Goal: Task Accomplishment & Management: Complete application form

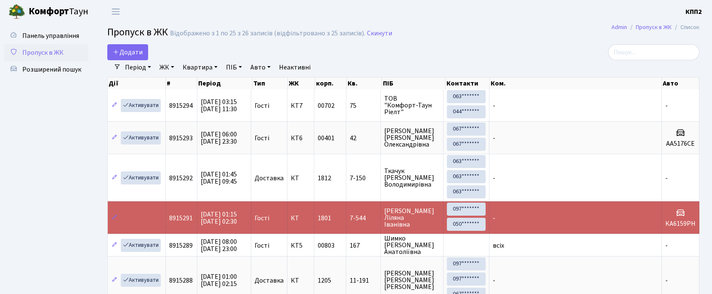
select select "25"
click at [132, 55] on span "Додати" at bounding box center [128, 52] width 30 height 9
select select "25"
click at [41, 73] on span "Розширений пошук" at bounding box center [51, 69] width 59 height 9
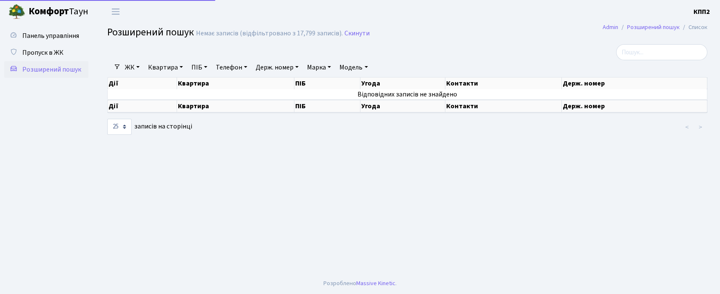
select select "25"
click at [133, 69] on link "ЖК" at bounding box center [132, 67] width 21 height 14
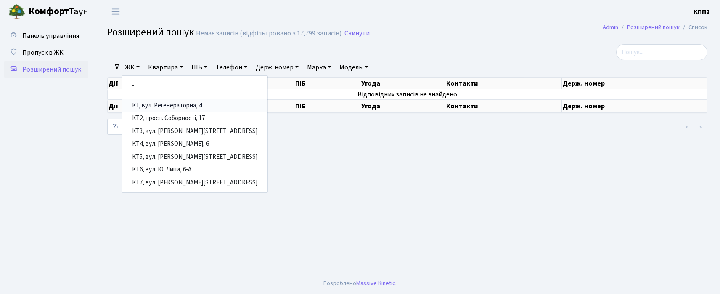
click at [134, 101] on link "КТ, вул. Регенераторна, 4" at bounding box center [195, 105] width 146 height 13
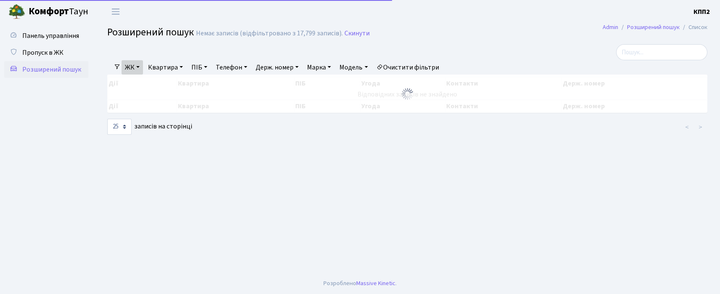
click at [170, 63] on link "Квартира" at bounding box center [166, 67] width 42 height 14
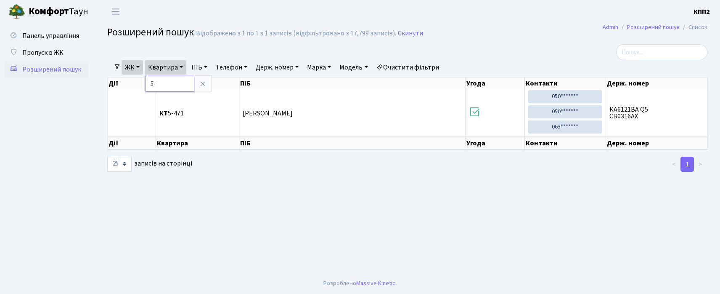
type input "5"
type input "4-033"
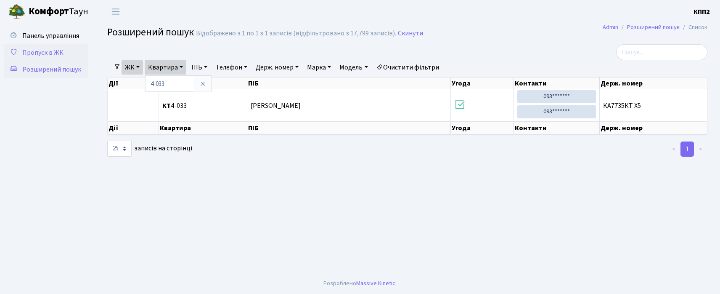
click at [48, 56] on span "Пропуск в ЖК" at bounding box center [42, 52] width 41 height 9
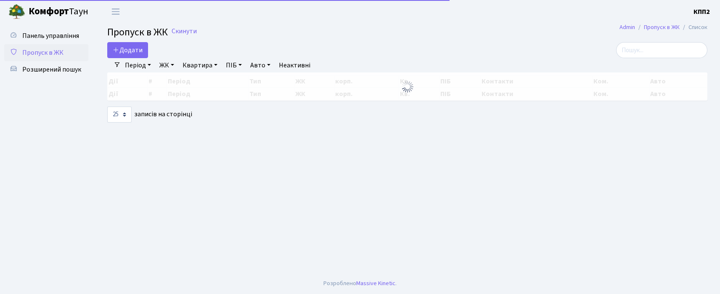
select select "25"
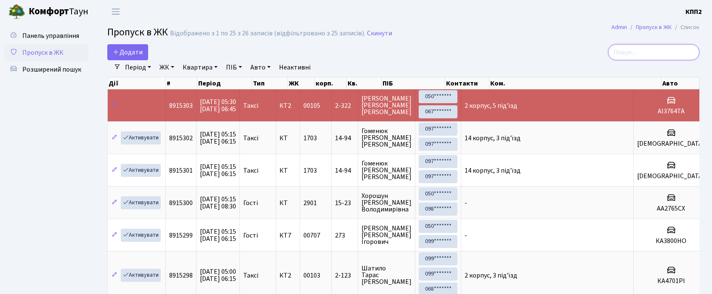
click at [652, 59] on input "search" at bounding box center [653, 52] width 91 height 16
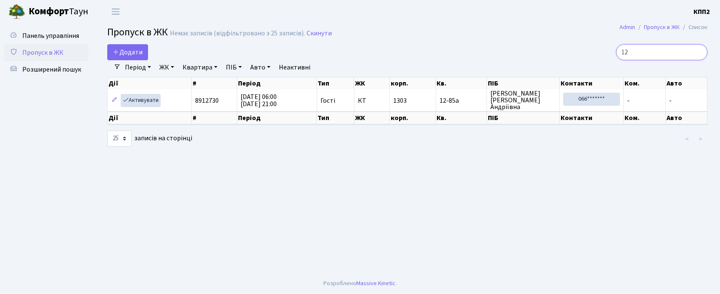
type input "1"
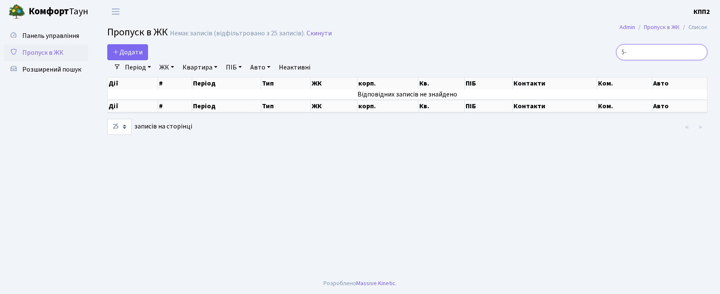
type input "5"
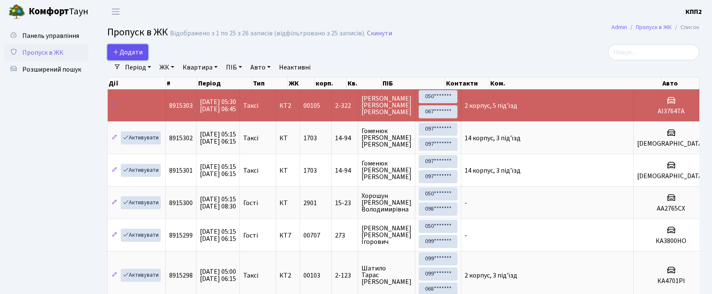
click at [134, 53] on span "Додати" at bounding box center [128, 52] width 30 height 9
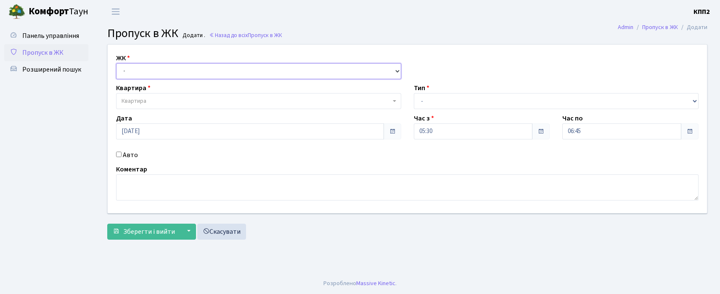
click at [143, 67] on select "- КТ, вул. Регенераторна, 4 КТ2, просп. [STREET_ADDRESS] [STREET_ADDRESS] [PERS…" at bounding box center [258, 71] width 285 height 16
select select "271"
click at [116, 63] on select "- КТ, вул. Регенераторна, 4 КТ2, просп. [STREET_ADDRESS] [STREET_ADDRESS] [PERS…" at bounding box center [258, 71] width 285 height 16
select select
click at [157, 103] on span "Квартира" at bounding box center [256, 101] width 269 height 8
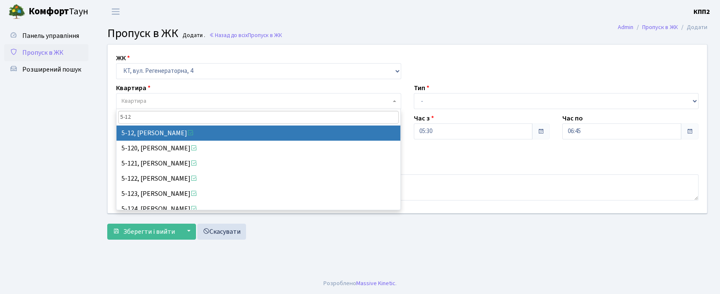
type input "5-12"
select select "2504"
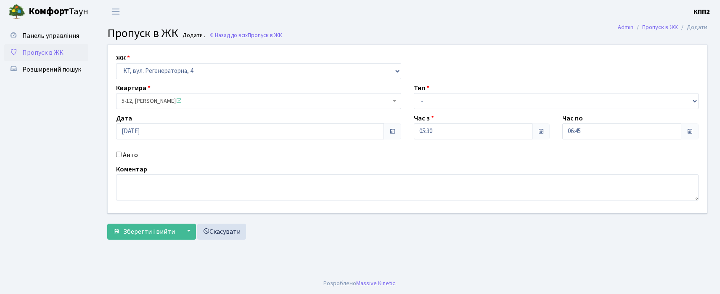
drag, startPoint x: 412, startPoint y: 100, endPoint x: 422, endPoint y: 103, distance: 9.8
click at [414, 102] on div "Тип - Доставка Таксі Гості Сервіс" at bounding box center [557, 96] width 298 height 26
click at [431, 104] on select "- Доставка Таксі Гості Сервіс" at bounding box center [556, 101] width 285 height 16
select select "2"
click at [414, 93] on select "- Доставка Таксі Гості Сервіс" at bounding box center [556, 101] width 285 height 16
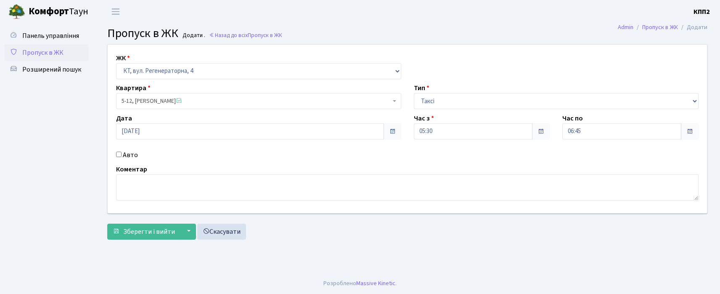
click at [118, 151] on input "Авто" at bounding box center [118, 153] width 5 height 5
checkbox input "true"
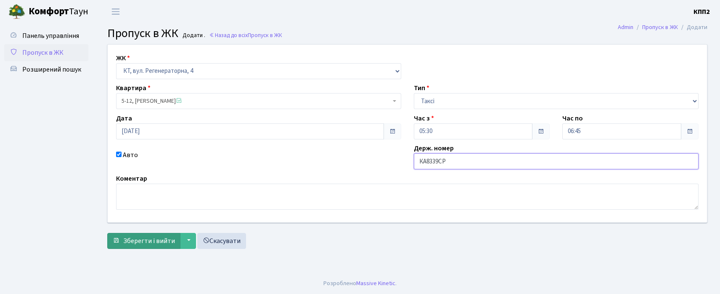
type input "КА8339СР"
click at [124, 236] on span "Зберегти і вийти" at bounding box center [149, 240] width 52 height 9
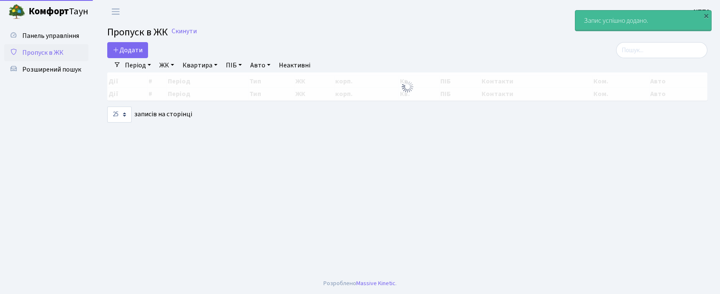
select select "25"
